Goal: Communication & Community: Answer question/provide support

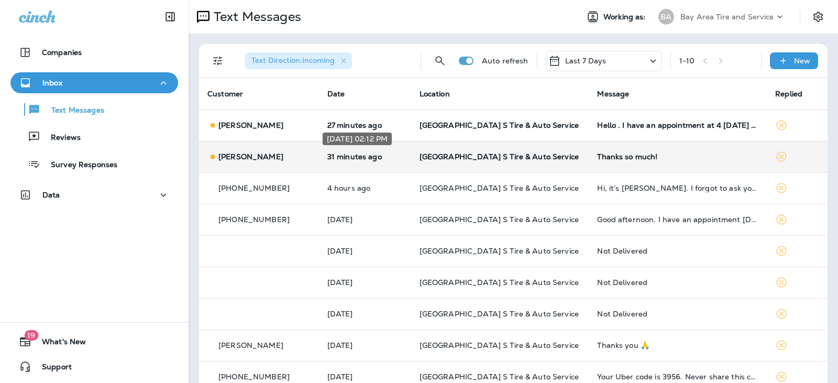
click at [386, 154] on p "31 minutes ago" at bounding box center [365, 156] width 75 height 8
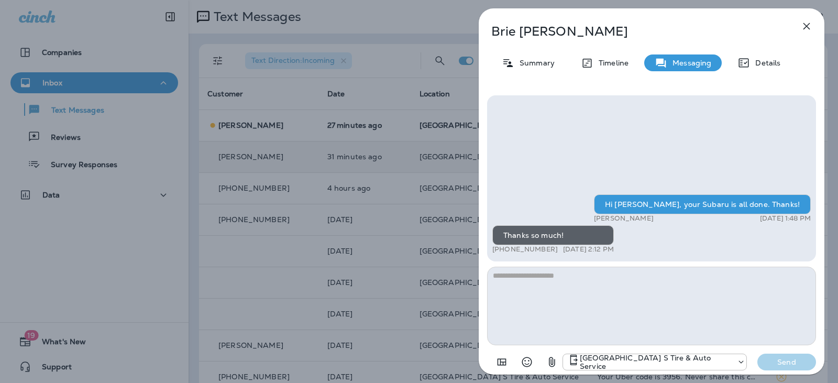
click at [387, 127] on div "[PERSON_NAME] Summary Timeline Messaging Details Hi [PERSON_NAME], your Subaru …" at bounding box center [419, 191] width 838 height 383
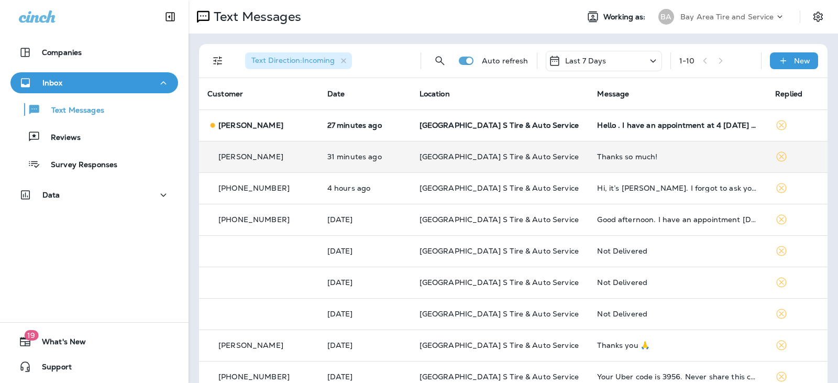
click at [387, 127] on div at bounding box center [419, 191] width 838 height 383
click at [387, 127] on p "27 minutes ago" at bounding box center [365, 125] width 75 height 8
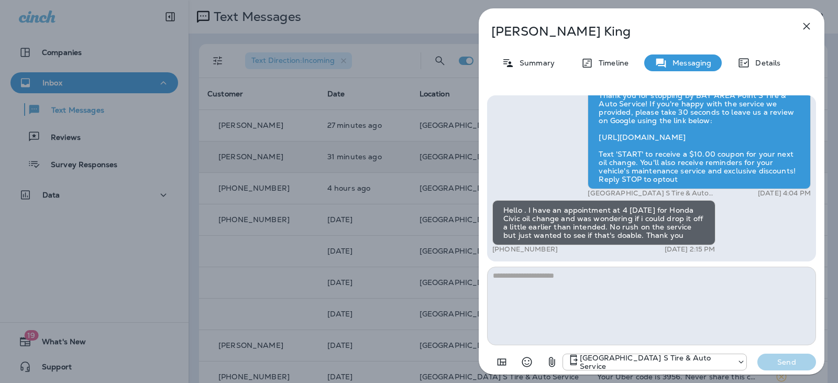
click at [557, 299] on textarea at bounding box center [651, 306] width 329 height 79
type textarea "**********"
click at [792, 367] on button "Send" at bounding box center [787, 362] width 59 height 17
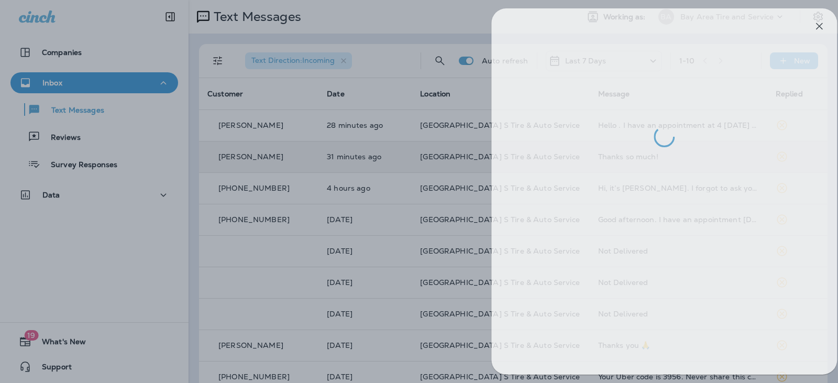
click at [441, 208] on div at bounding box center [432, 191] width 838 height 383
